Goal: Task Accomplishment & Management: Manage account settings

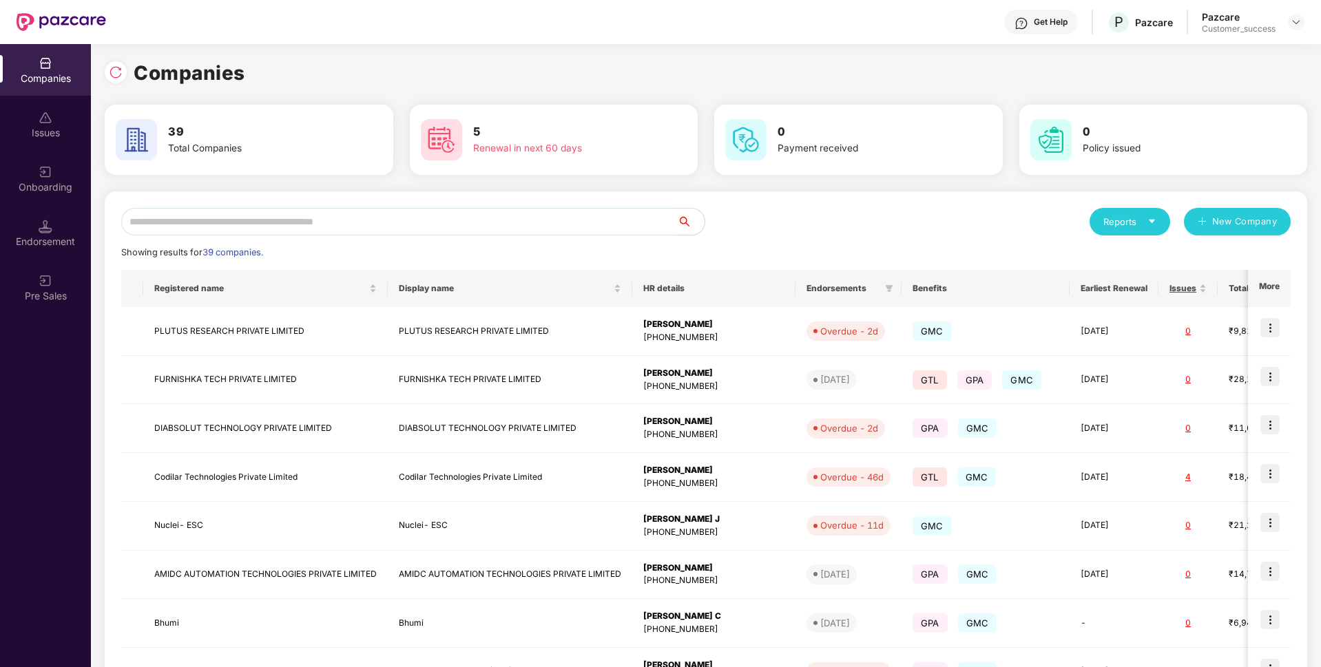
click at [336, 213] on input "text" at bounding box center [399, 222] width 556 height 28
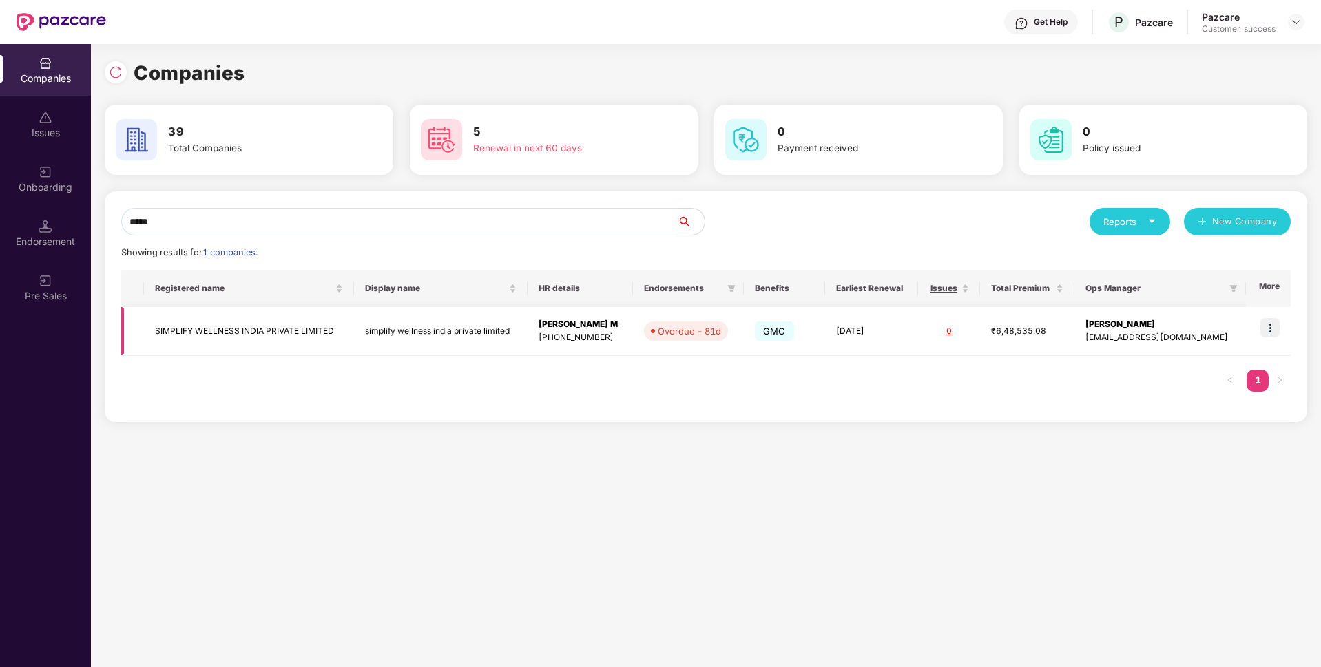
type input "*****"
click at [1267, 330] on img at bounding box center [1270, 327] width 19 height 19
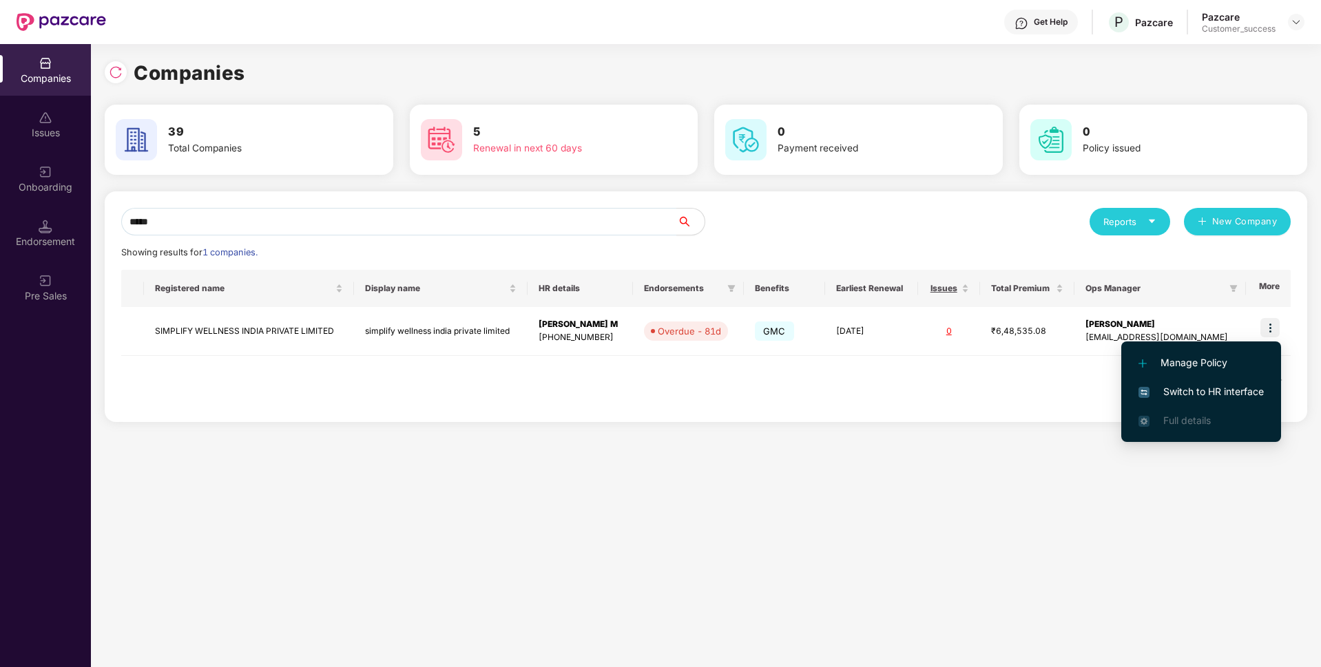
click at [1165, 388] on span "Switch to HR interface" at bounding box center [1201, 391] width 125 height 15
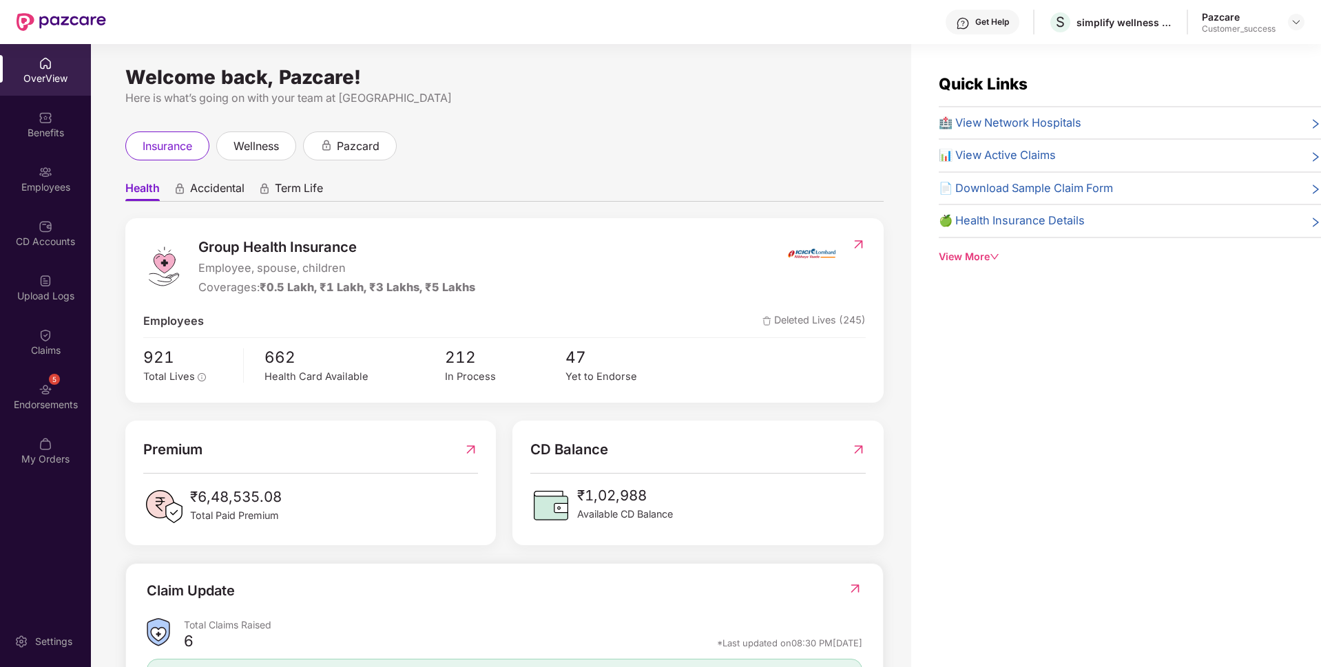
click at [8, 199] on div "Employees" at bounding box center [45, 179] width 91 height 52
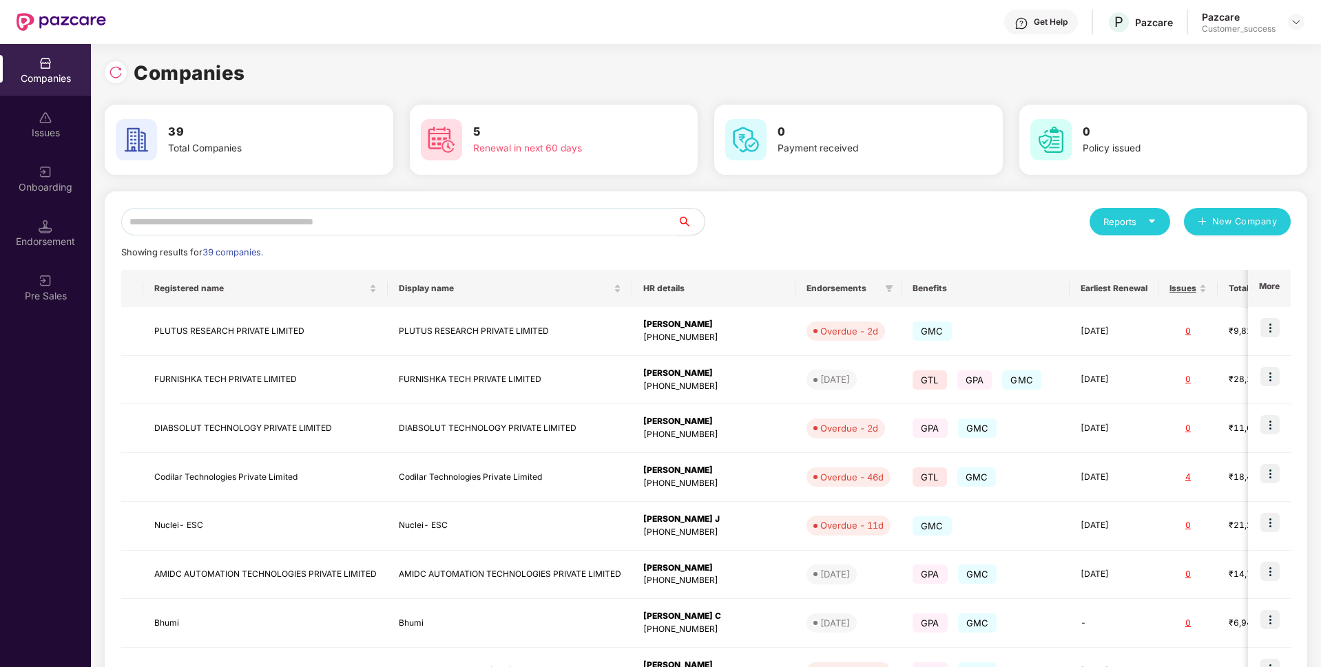
click at [390, 215] on input "text" at bounding box center [399, 222] width 556 height 28
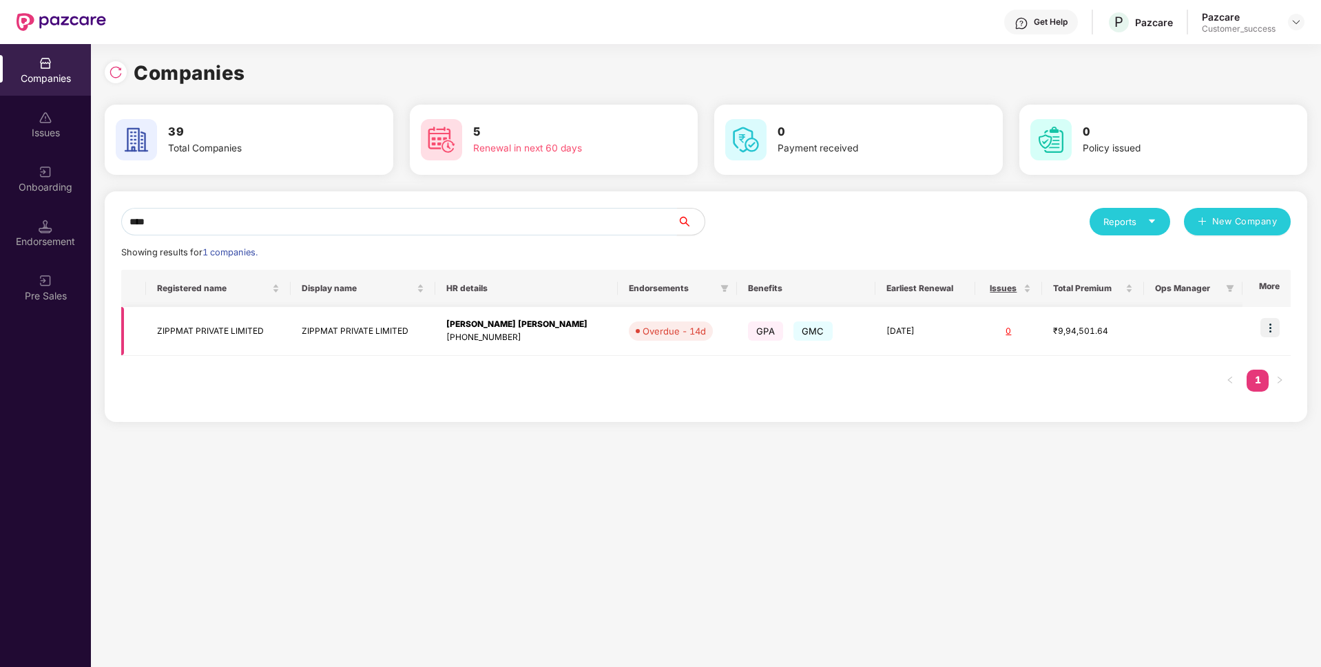
type input "****"
click at [212, 323] on td "ZIPPMAT PRIVATE LIMITED" at bounding box center [218, 331] width 145 height 49
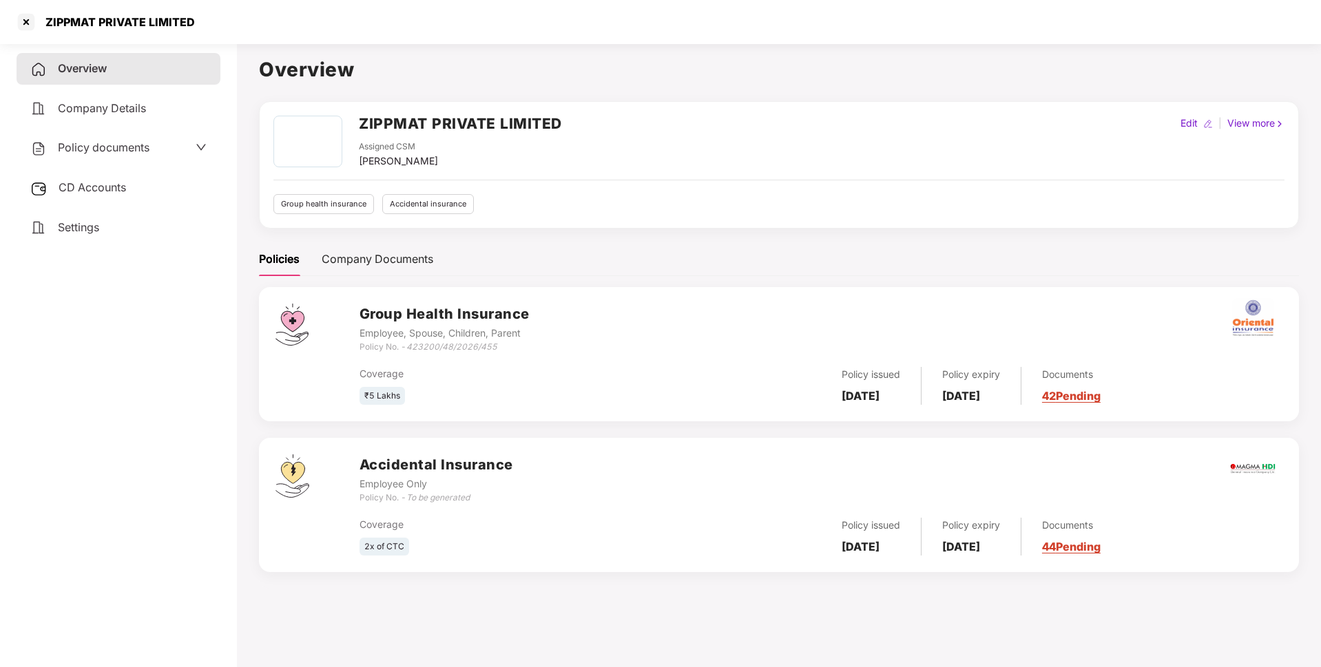
click at [105, 136] on div "Policy documents" at bounding box center [119, 148] width 204 height 32
click at [76, 148] on span "Policy documents" at bounding box center [104, 148] width 92 height 14
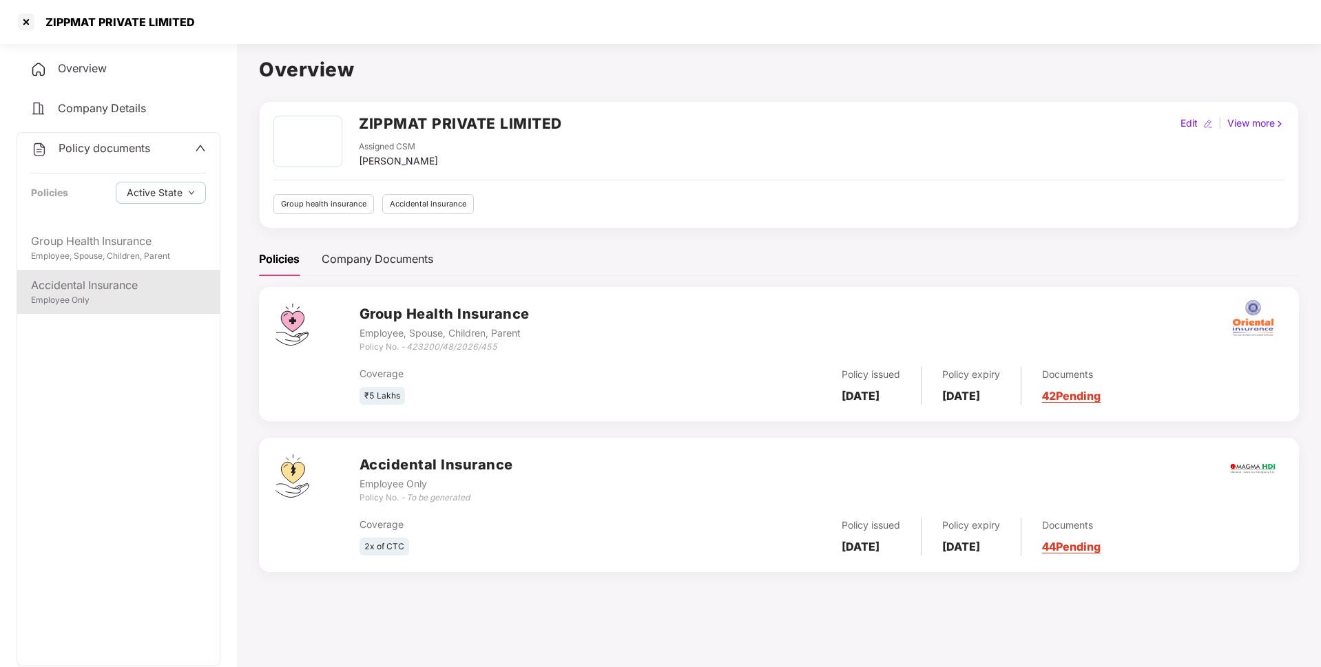
click at [108, 293] on div "Accidental Insurance" at bounding box center [118, 285] width 175 height 17
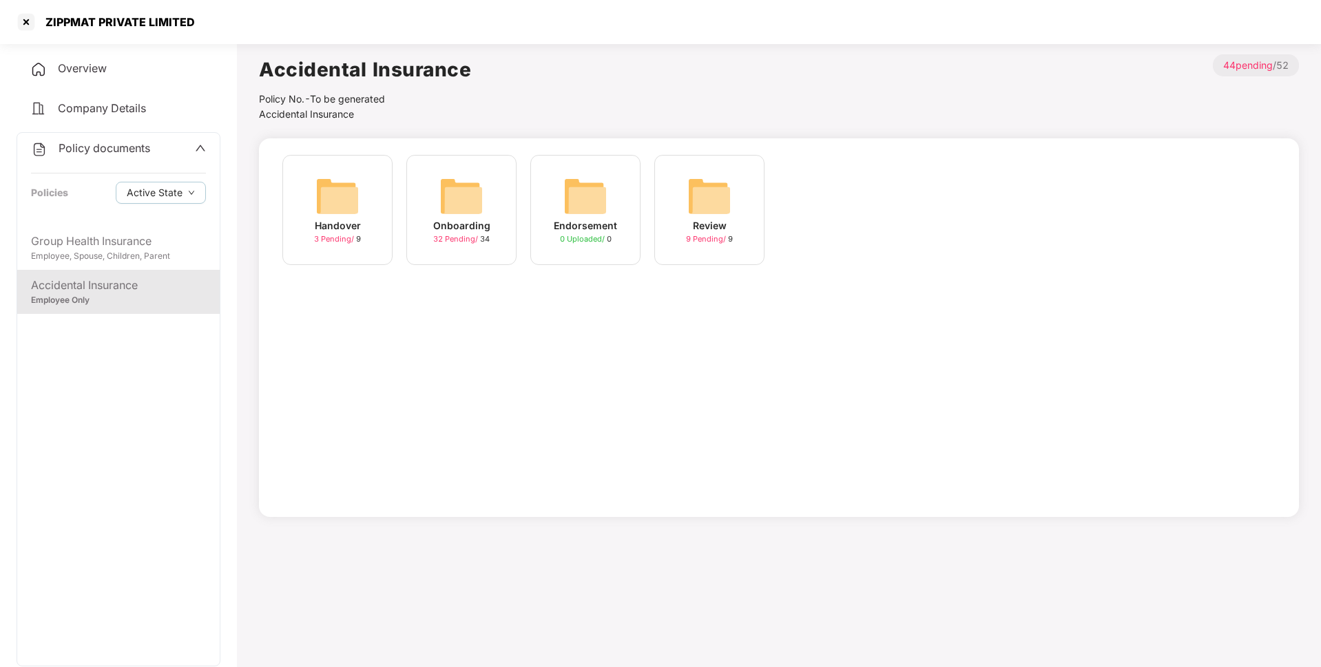
click at [466, 232] on div "Onboarding" at bounding box center [461, 225] width 57 height 15
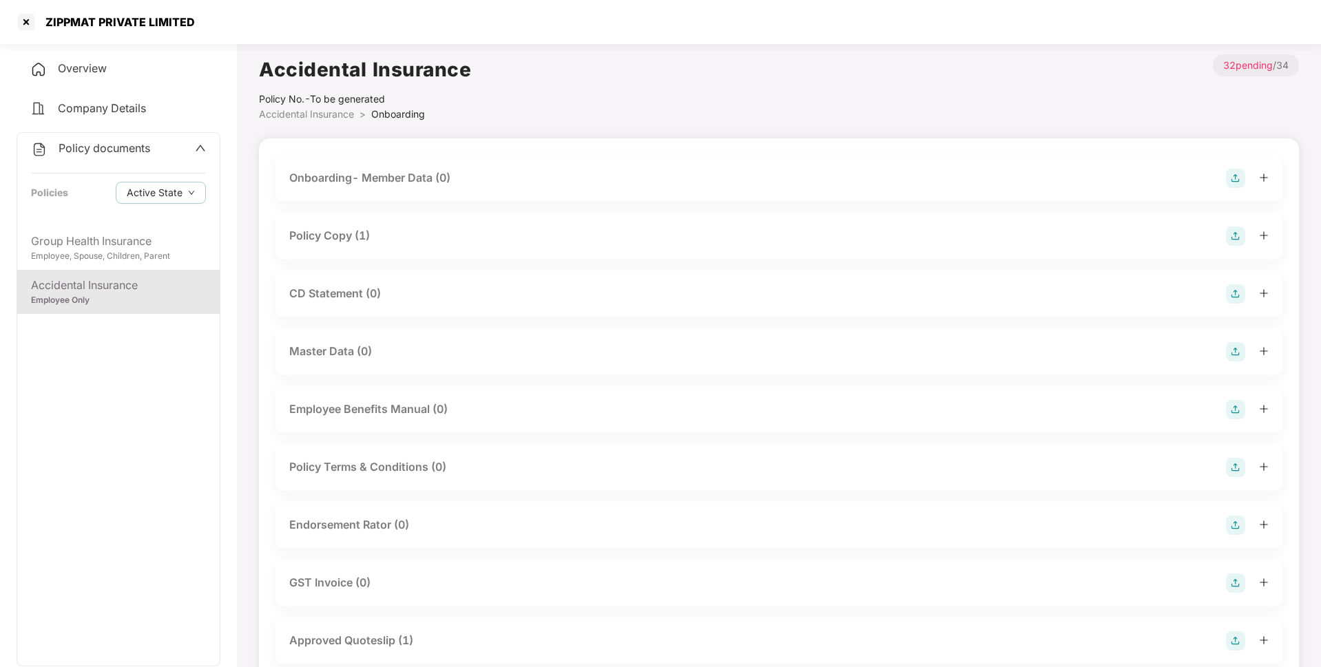
click at [346, 244] on div "Policy Copy (1)" at bounding box center [329, 235] width 81 height 17
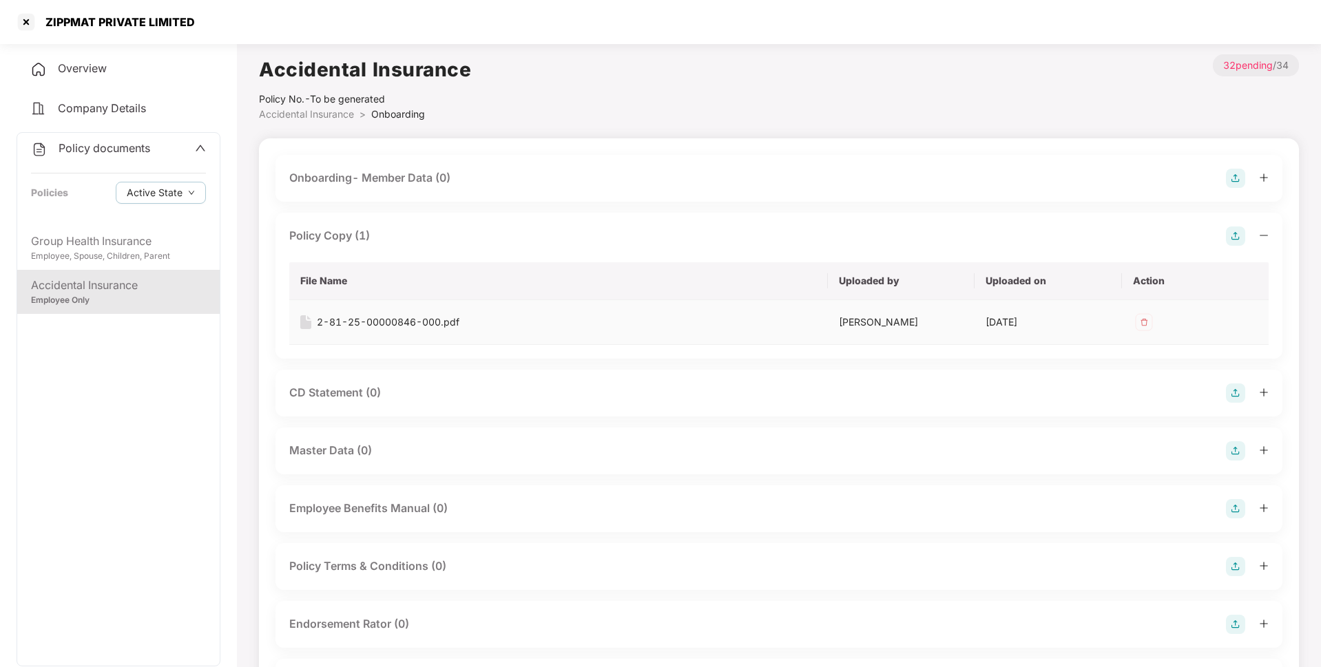
click at [1151, 318] on img at bounding box center [1144, 322] width 22 height 22
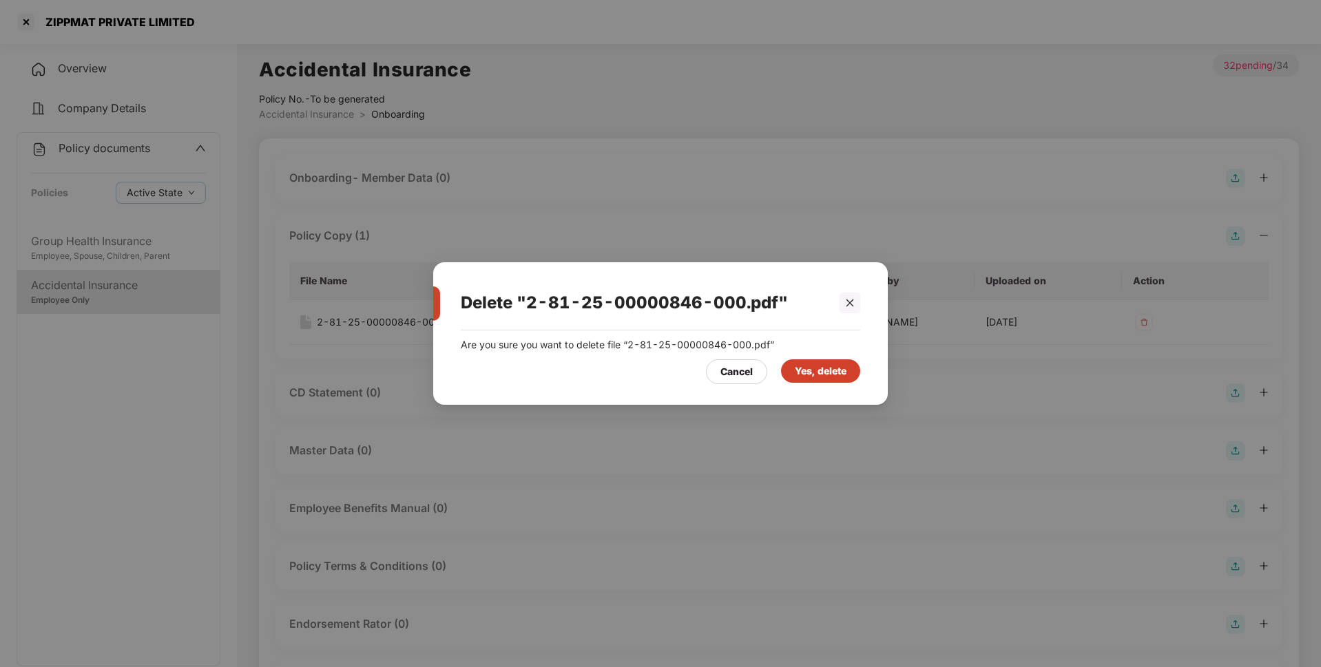
click at [816, 375] on div "Yes, delete" at bounding box center [821, 371] width 52 height 15
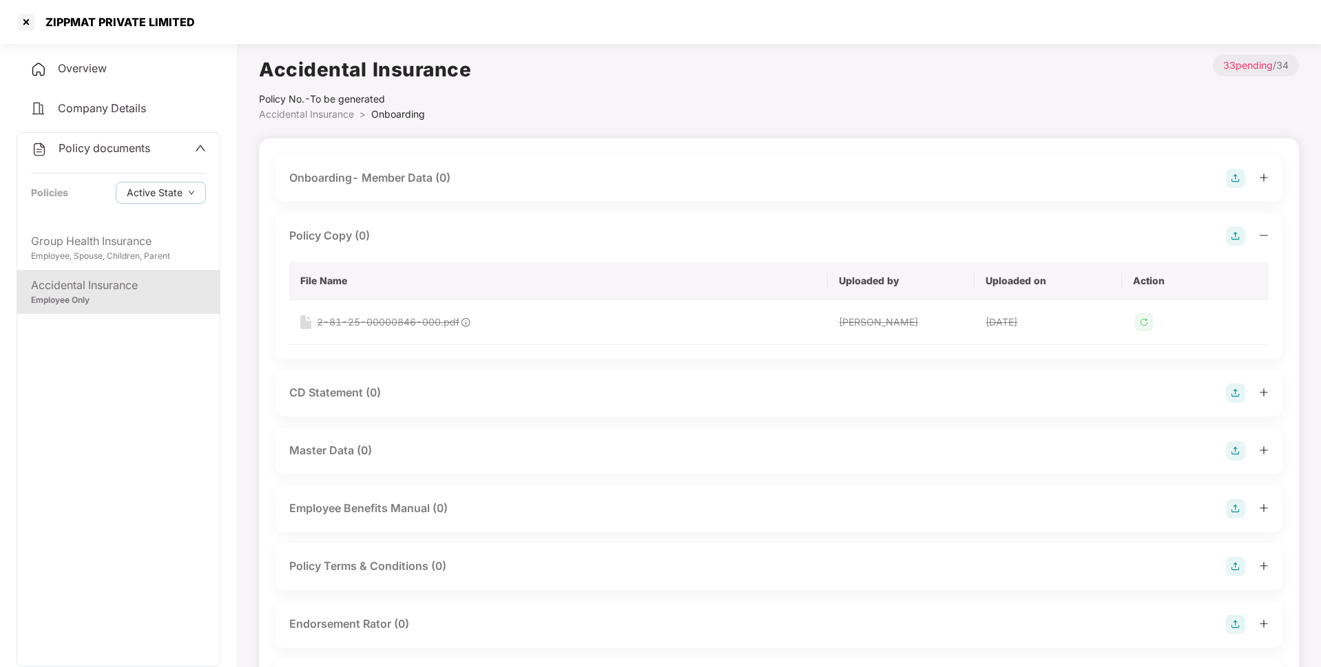
click at [1239, 234] on img at bounding box center [1235, 236] width 19 height 19
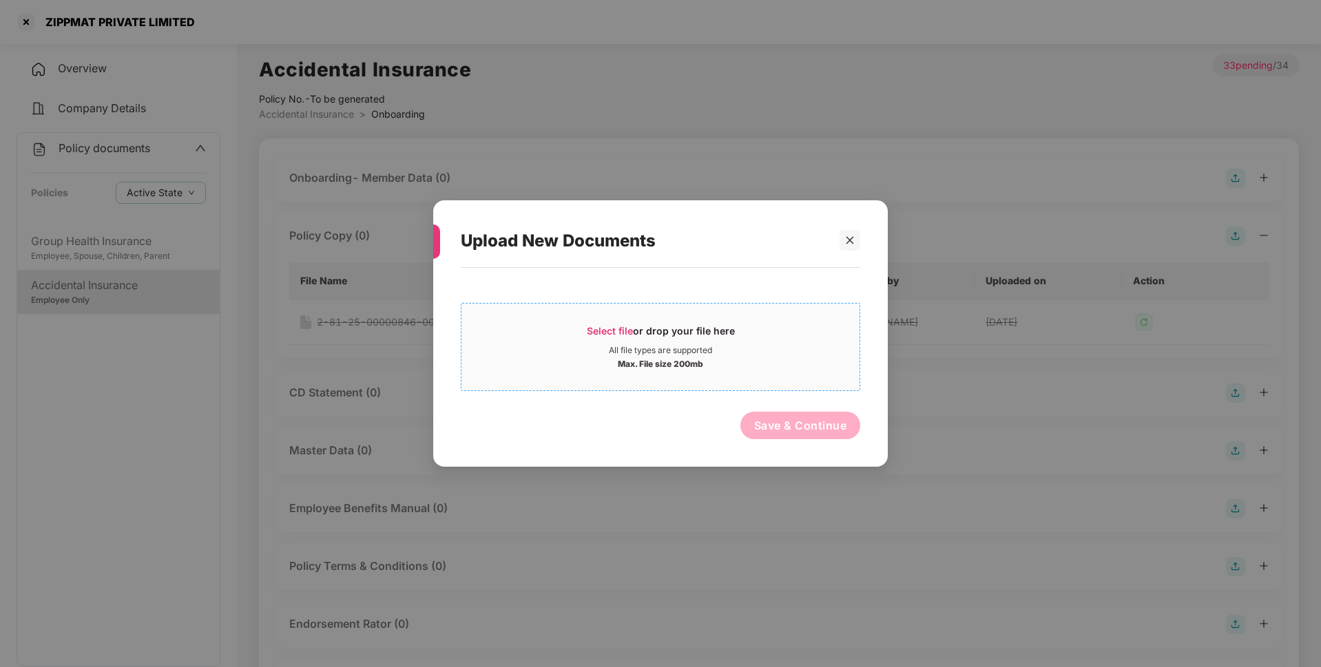
click at [592, 336] on span "Select file" at bounding box center [610, 331] width 46 height 12
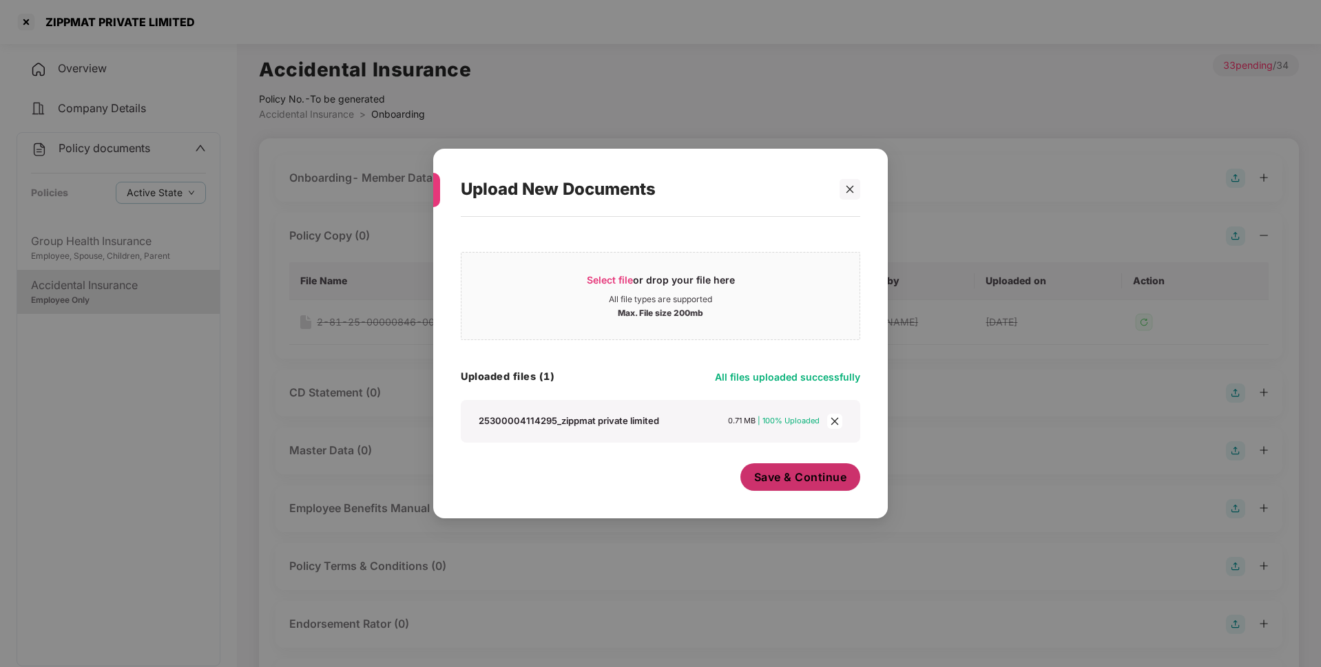
click at [804, 464] on button "Save & Continue" at bounding box center [800, 478] width 121 height 28
